Goal: Transaction & Acquisition: Register for event/course

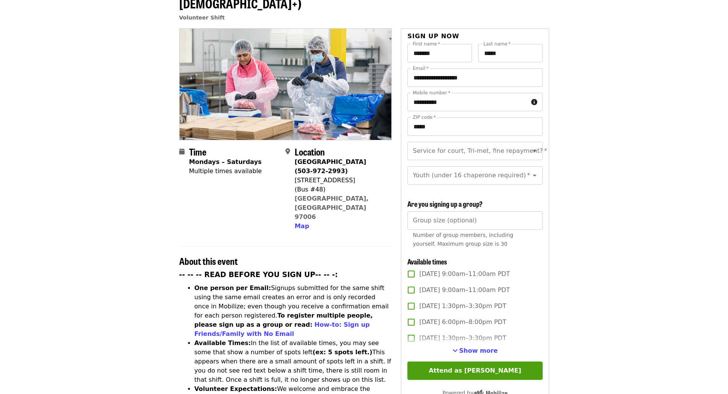
scroll to position [153, 0]
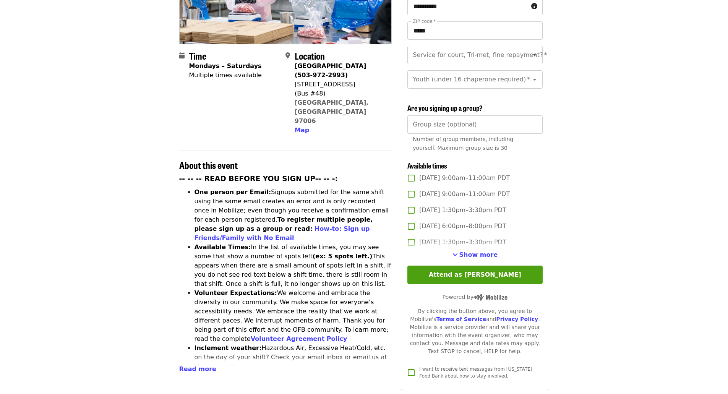
drag, startPoint x: 475, startPoint y: 251, endPoint x: 486, endPoint y: 251, distance: 11.1
click at [475, 252] on span "Show more" at bounding box center [478, 254] width 39 height 7
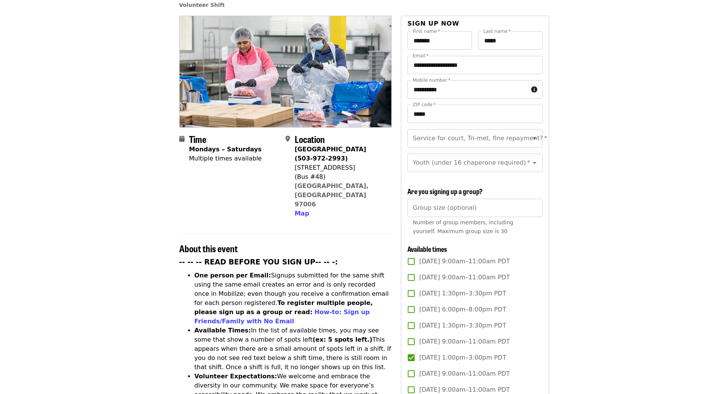
scroll to position [0, 0]
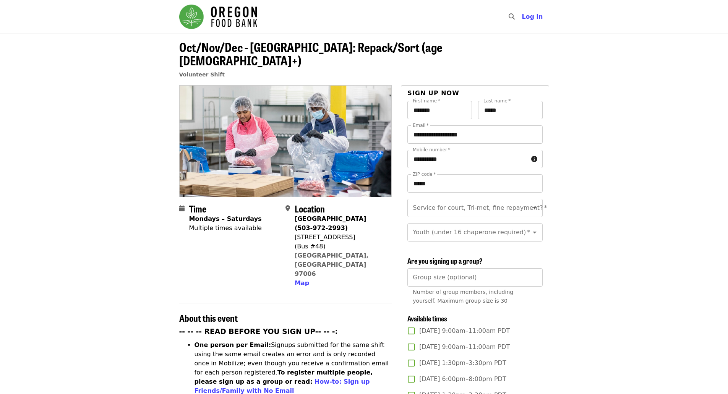
click at [530, 203] on icon "Open" at bounding box center [534, 207] width 9 height 9
click at [475, 210] on li "No" at bounding box center [471, 215] width 129 height 14
type input "**"
click at [523, 227] on button "Clear" at bounding box center [524, 232] width 11 height 11
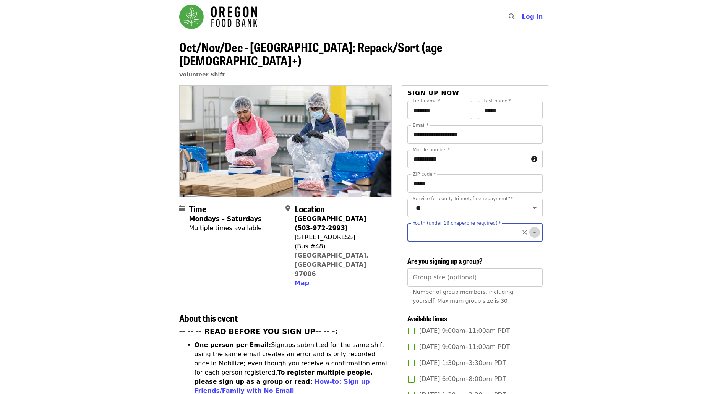
click at [530, 228] on icon "Open" at bounding box center [534, 232] width 9 height 9
click at [476, 243] on li "16 and older" at bounding box center [471, 245] width 129 height 14
type input "**********"
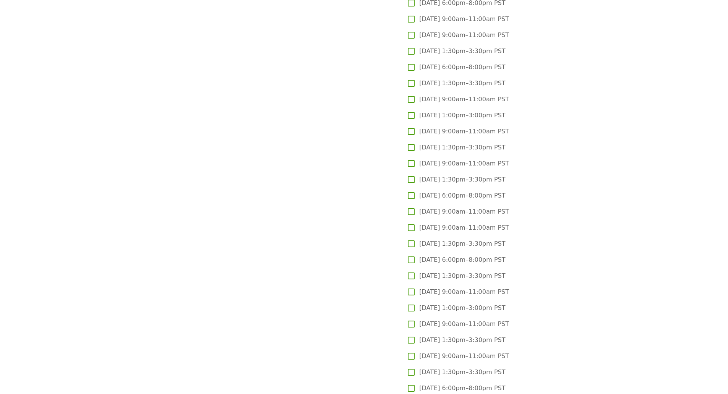
scroll to position [2408, 0]
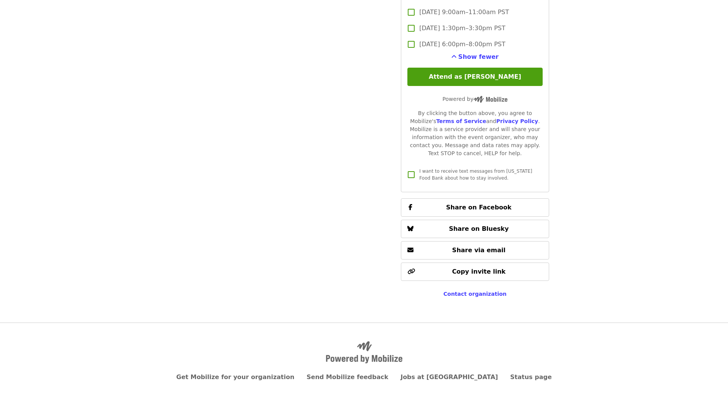
click at [466, 76] on button "Attend as [PERSON_NAME]" at bounding box center [474, 77] width 135 height 18
